Goal: Task Accomplishment & Management: Complete application form

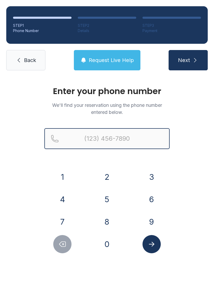
click at [127, 137] on input "Reservation phone number" at bounding box center [106, 138] width 125 height 21
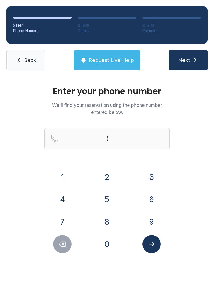
click at [107, 216] on button "8" at bounding box center [107, 222] width 18 height 18
click at [110, 196] on button "5" at bounding box center [107, 199] width 18 height 18
click at [160, 224] on button "9" at bounding box center [151, 222] width 18 height 18
click at [63, 200] on button "4" at bounding box center [62, 199] width 18 height 18
click at [112, 224] on button "8" at bounding box center [107, 222] width 18 height 18
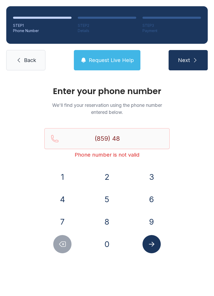
click at [64, 175] on button "1" at bounding box center [62, 177] width 18 height 18
click at [111, 181] on button "2" at bounding box center [107, 177] width 18 height 18
click at [111, 247] on button "0" at bounding box center [107, 244] width 18 height 18
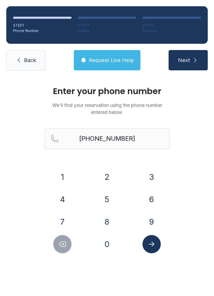
click at [154, 245] on icon "Submit lookup form" at bounding box center [152, 244] width 8 height 8
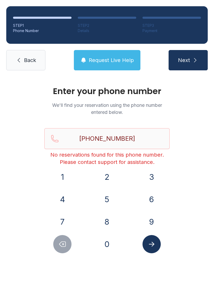
click at [65, 246] on icon "Delete number" at bounding box center [62, 244] width 6 height 5
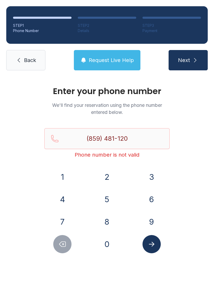
click at [65, 246] on icon "Delete number" at bounding box center [62, 244] width 6 height 5
click at [63, 246] on icon "Delete number" at bounding box center [62, 244] width 8 height 8
click at [61, 246] on icon "Delete number" at bounding box center [62, 244] width 8 height 8
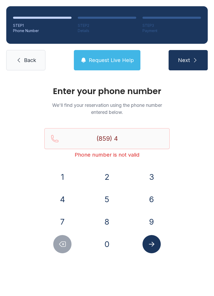
click at [63, 248] on button "Delete number" at bounding box center [62, 244] width 18 height 18
click at [62, 248] on button "Delete number" at bounding box center [62, 244] width 18 height 18
click at [63, 249] on button "Delete number" at bounding box center [62, 244] width 18 height 18
type input "(8"
click at [63, 249] on button "Delete number" at bounding box center [62, 244] width 18 height 18
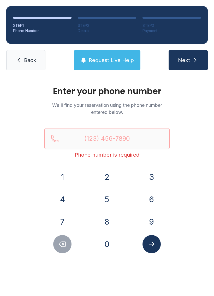
click at [107, 217] on button "8" at bounding box center [107, 222] width 18 height 18
click at [69, 200] on button "4" at bounding box center [62, 199] width 18 height 18
click at [149, 181] on button "3" at bounding box center [151, 177] width 18 height 18
click at [155, 198] on button "6" at bounding box center [151, 199] width 18 height 18
click at [68, 244] on button "Delete number" at bounding box center [62, 244] width 18 height 18
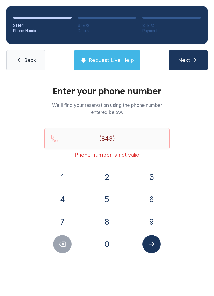
click at [155, 217] on button "9" at bounding box center [151, 222] width 18 height 18
click at [155, 174] on button "3" at bounding box center [151, 177] width 18 height 18
click at [152, 198] on button "6" at bounding box center [151, 199] width 18 height 18
click at [153, 176] on button "3" at bounding box center [151, 177] width 18 height 18
click at [108, 197] on button "5" at bounding box center [107, 199] width 18 height 18
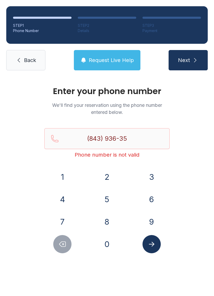
click at [112, 173] on button "2" at bounding box center [107, 177] width 18 height 18
click at [105, 219] on button "8" at bounding box center [107, 222] width 18 height 18
click at [154, 245] on icon "Submit lookup form" at bounding box center [152, 244] width 8 height 8
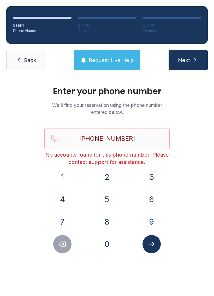
click at [61, 243] on icon "Delete number" at bounding box center [62, 244] width 6 height 5
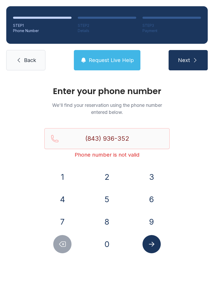
click at [61, 242] on icon "Delete number" at bounding box center [62, 244] width 6 height 5
click at [65, 244] on icon "Delete number" at bounding box center [62, 244] width 8 height 8
click at [69, 245] on button "Delete number" at bounding box center [62, 244] width 18 height 18
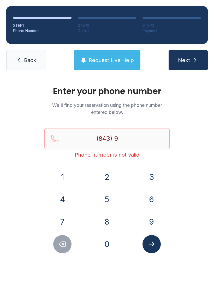
click at [69, 245] on button "Delete number" at bounding box center [62, 244] width 18 height 18
click at [69, 244] on button "Delete number" at bounding box center [62, 244] width 18 height 18
click at [66, 245] on icon "Delete number" at bounding box center [62, 244] width 8 height 8
type input "(8"
click at [66, 245] on icon "Delete number" at bounding box center [62, 244] width 8 height 8
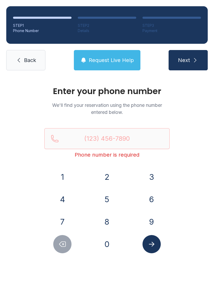
click at [61, 245] on icon "Delete number" at bounding box center [62, 244] width 8 height 8
click at [62, 246] on icon "Delete number" at bounding box center [62, 244] width 6 height 5
click at [189, 59] on span "Next" at bounding box center [184, 60] width 12 height 7
type input "("
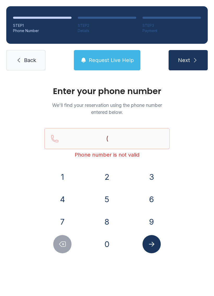
click at [29, 59] on span "Back" at bounding box center [30, 60] width 12 height 7
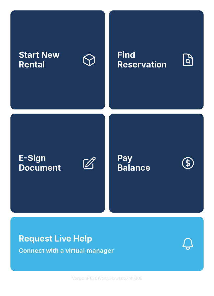
click at [153, 94] on link "Find Reservation" at bounding box center [156, 59] width 94 height 99
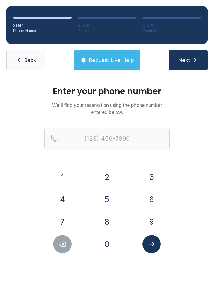
click at [127, 53] on button "Request Live Help" at bounding box center [107, 60] width 66 height 20
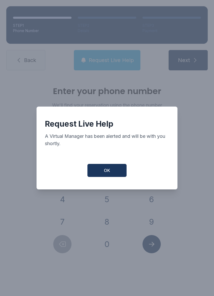
click at [113, 171] on button "OK" at bounding box center [106, 170] width 39 height 13
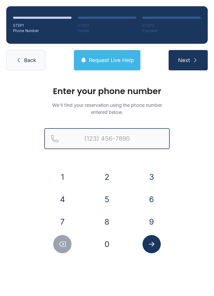
click at [139, 134] on input "Reservation phone number" at bounding box center [106, 138] width 125 height 21
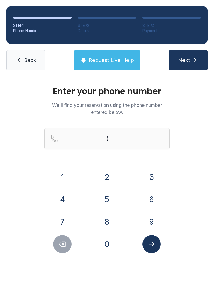
click at [113, 217] on button "8" at bounding box center [107, 222] width 18 height 18
click at [111, 199] on button "5" at bounding box center [107, 199] width 18 height 18
click at [153, 222] on button "9" at bounding box center [151, 222] width 18 height 18
click at [65, 197] on button "4" at bounding box center [62, 199] width 18 height 18
click at [108, 223] on button "8" at bounding box center [107, 222] width 18 height 18
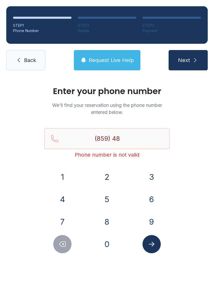
click at [68, 175] on button "1" at bounding box center [62, 177] width 18 height 18
click at [65, 174] on button "1" at bounding box center [62, 177] width 18 height 18
click at [110, 174] on button "2" at bounding box center [107, 177] width 18 height 18
click at [108, 244] on button "0" at bounding box center [107, 244] width 18 height 18
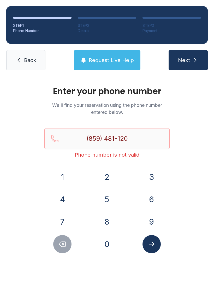
type input "[PHONE_NUMBER]"
click at [152, 244] on icon "Submit lookup form" at bounding box center [152, 244] width 8 height 8
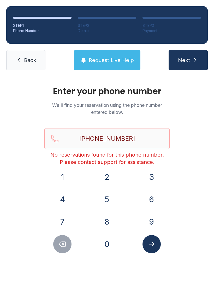
click at [112, 61] on span "Request Live Help" at bounding box center [111, 60] width 45 height 7
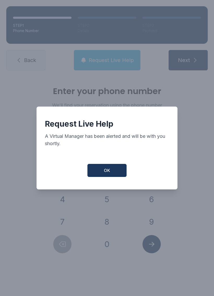
click at [115, 174] on button "OK" at bounding box center [106, 170] width 39 height 13
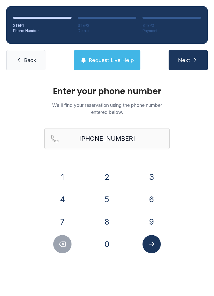
click at [32, 66] on link "Back" at bounding box center [25, 60] width 39 height 20
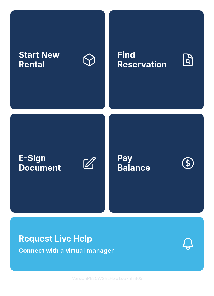
click at [76, 204] on link "E-Sign Document" at bounding box center [57, 163] width 94 height 99
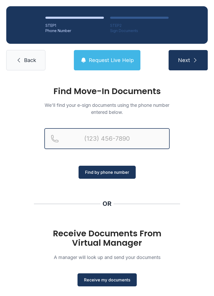
click at [125, 140] on input "Reservation phone number" at bounding box center [106, 138] width 125 height 21
type input "[PHONE_NUMBER]"
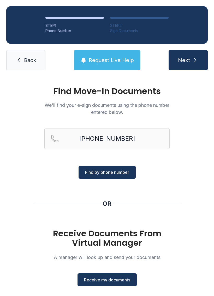
click at [119, 174] on span "Find by phone number" at bounding box center [107, 172] width 44 height 6
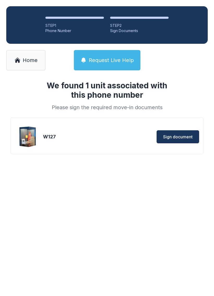
click at [29, 59] on span "Home" at bounding box center [30, 60] width 15 height 7
